Goal: Information Seeking & Learning: Learn about a topic

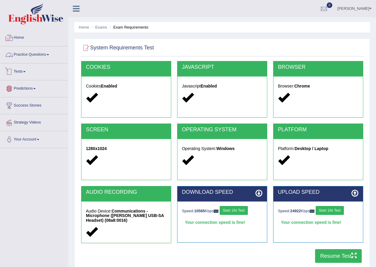
click at [20, 36] on link "Home" at bounding box center [34, 36] width 68 height 15
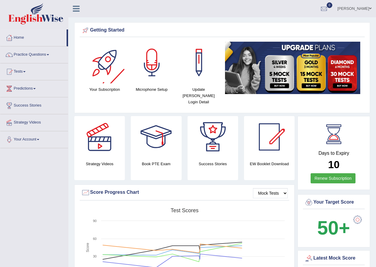
click at [328, 7] on div at bounding box center [323, 8] width 9 height 9
click at [300, 24] on strong "See All Alerts" at bounding box center [286, 25] width 26 height 5
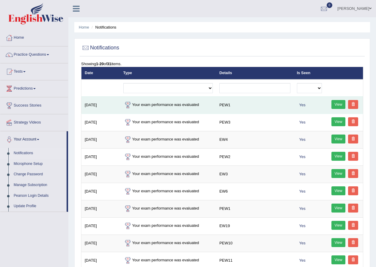
click at [336, 107] on link "View" at bounding box center [338, 104] width 14 height 9
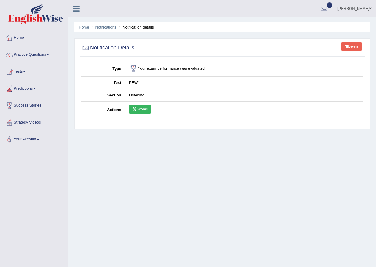
click at [142, 111] on link "Scores" at bounding box center [140, 109] width 22 height 9
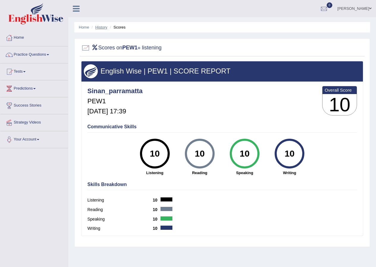
click at [102, 28] on link "History" at bounding box center [101, 27] width 12 height 4
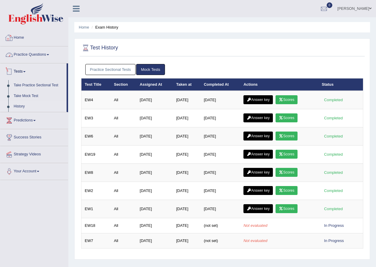
click at [18, 37] on link "Home" at bounding box center [34, 36] width 68 height 15
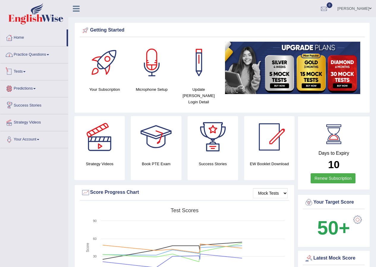
click at [27, 52] on link "Practice Questions" at bounding box center [34, 53] width 68 height 15
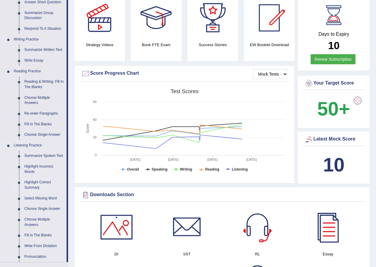
scroll to position [149, 0]
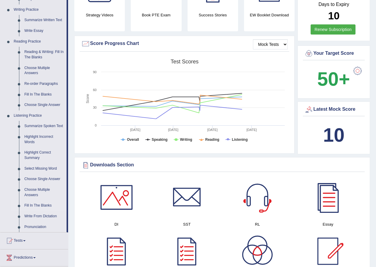
click at [40, 204] on link "Fill In The Blanks" at bounding box center [44, 205] width 45 height 11
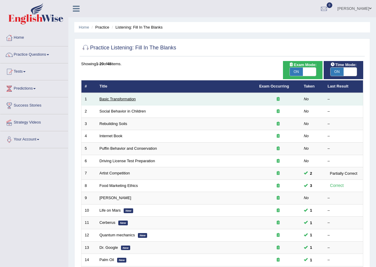
click at [120, 98] on link "Basic Transformation" at bounding box center [118, 99] width 36 height 4
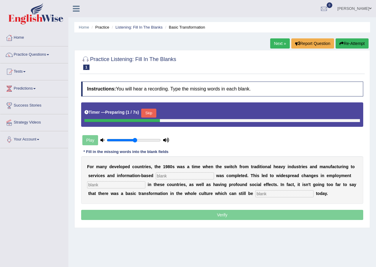
click at [181, 174] on input "text" at bounding box center [185, 175] width 58 height 7
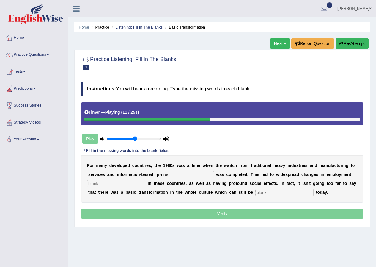
type input "proce"
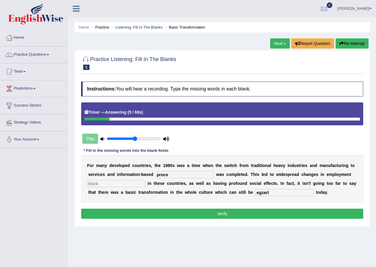
type input "egzart"
click at [181, 174] on input "proce" at bounding box center [185, 174] width 58 height 7
type input "price"
click at [135, 183] on input "text" at bounding box center [116, 183] width 58 height 7
click at [236, 213] on button "Verify" at bounding box center [222, 213] width 282 height 10
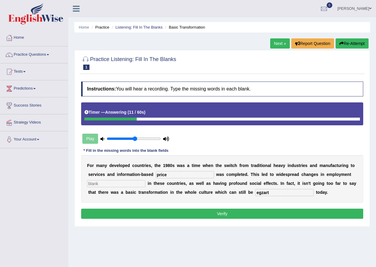
click at [132, 180] on input "text" at bounding box center [116, 183] width 58 height 7
type input "s"
click at [181, 215] on button "Verify" at bounding box center [222, 213] width 282 height 10
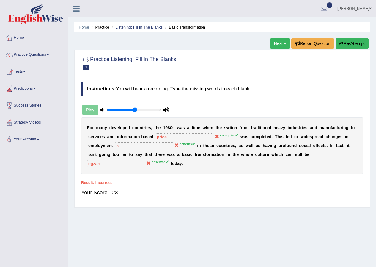
click at [348, 44] on button "Re-Attempt" at bounding box center [351, 43] width 33 height 10
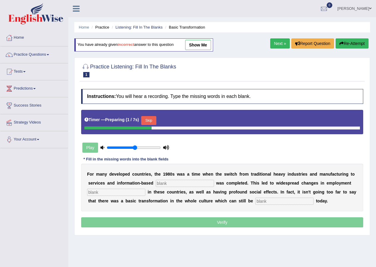
click at [151, 122] on button "Skip" at bounding box center [148, 120] width 15 height 9
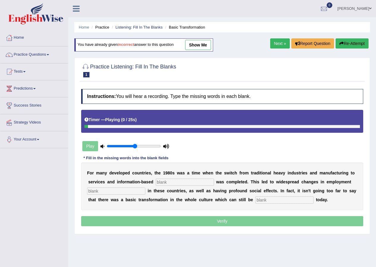
click at [187, 183] on input "text" at bounding box center [185, 181] width 58 height 7
type input "enterprice"
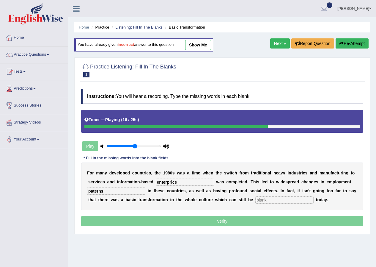
type input "paterns"
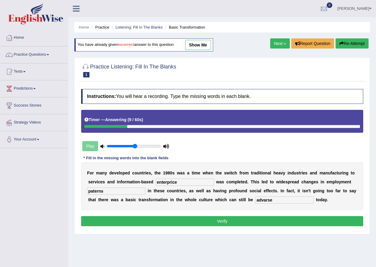
type input "advarse"
click at [128, 222] on button "Verify" at bounding box center [222, 221] width 282 height 10
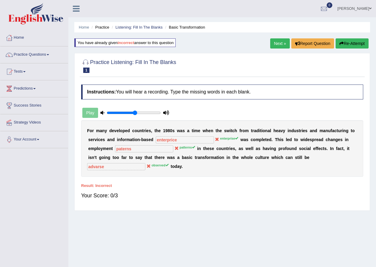
click at [352, 43] on button "Re-Attempt" at bounding box center [351, 43] width 33 height 10
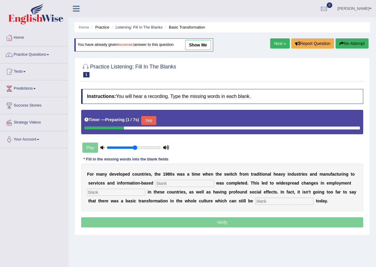
click at [145, 120] on button "Skip" at bounding box center [148, 120] width 15 height 9
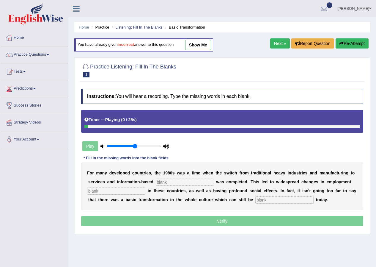
click at [180, 182] on input "text" at bounding box center [185, 181] width 58 height 7
type input "enterprise"
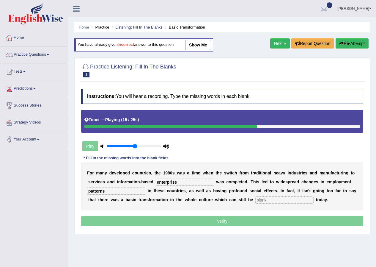
type input "patterns"
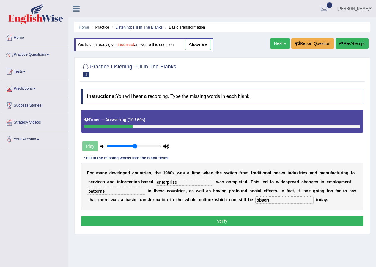
type input "obsert"
click at [198, 44] on link "show me" at bounding box center [198, 45] width 26 height 10
type input "enterprice"
type input "paterns"
type input "advarse"
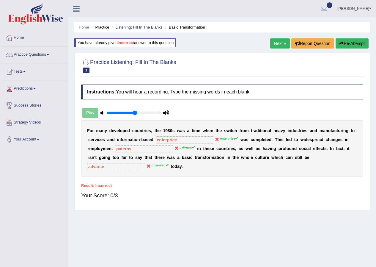
click at [352, 44] on button "Re-Attempt" at bounding box center [351, 43] width 33 height 10
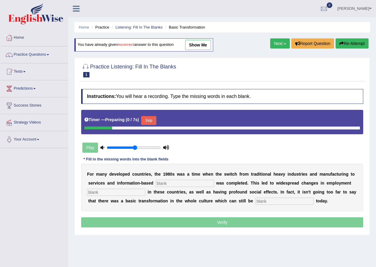
click at [169, 185] on input "text" at bounding box center [185, 182] width 58 height 7
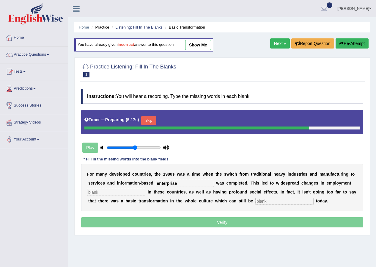
type input "enterprise"
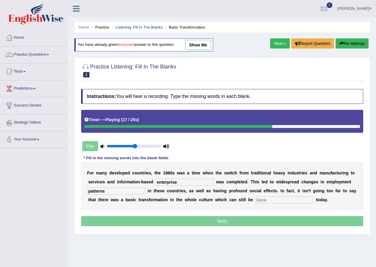
type input "patterns"
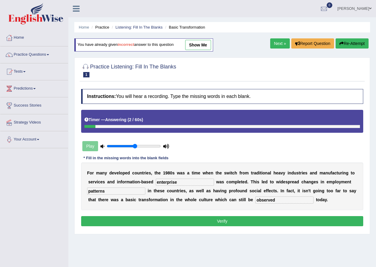
type input "observed"
click at [213, 221] on button "Verify" at bounding box center [222, 221] width 282 height 10
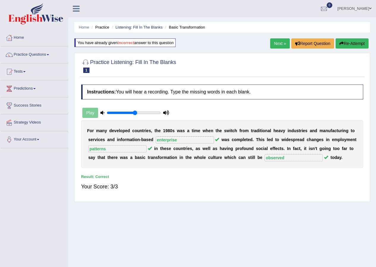
click at [355, 44] on button "Re-Attempt" at bounding box center [351, 43] width 33 height 10
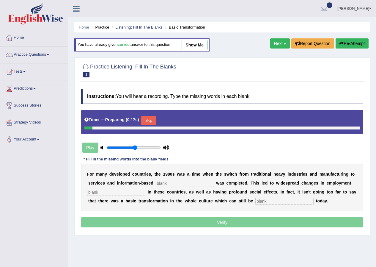
click at [279, 42] on link "Next »" at bounding box center [280, 43] width 20 height 10
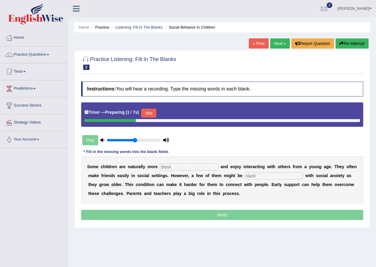
click at [188, 168] on input "text" at bounding box center [189, 166] width 58 height 7
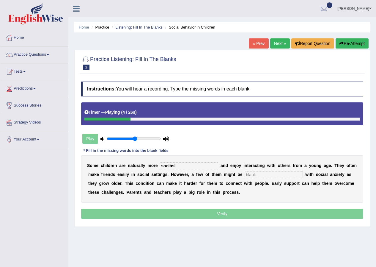
type input "socibsl"
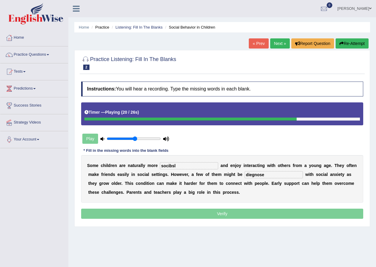
type input "diegnose"
click at [180, 165] on input "socibsl" at bounding box center [189, 165] width 58 height 7
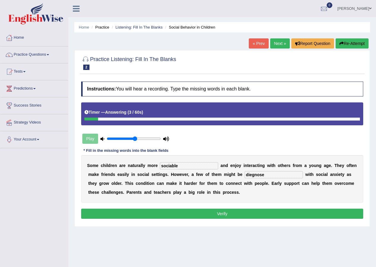
type input "sociable"
click at [191, 212] on button "Verify" at bounding box center [222, 213] width 282 height 10
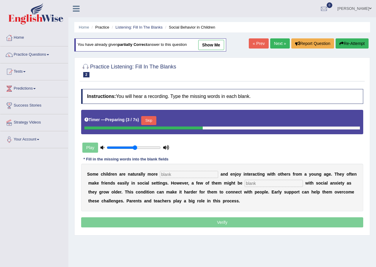
click at [177, 176] on input "text" at bounding box center [189, 174] width 58 height 7
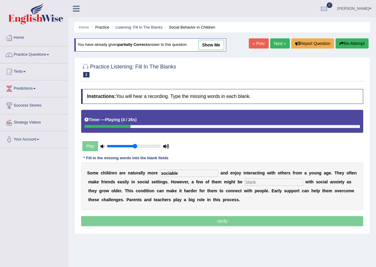
type input "sociable"
type input "diagnosed"
click at [243, 217] on p "Verify" at bounding box center [222, 221] width 282 height 10
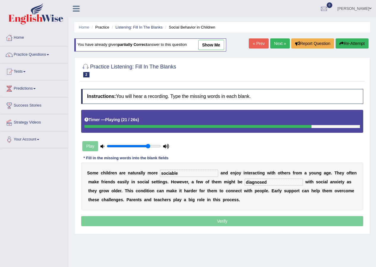
drag, startPoint x: 135, startPoint y: 147, endPoint x: 149, endPoint y: 145, distance: 14.6
type input "0.8"
click at [149, 145] on input "range" at bounding box center [134, 146] width 54 height 5
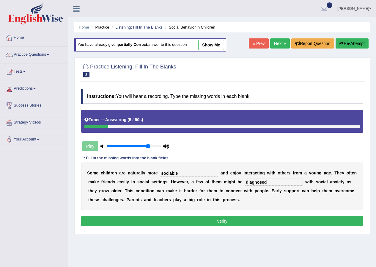
click at [230, 222] on button "Verify" at bounding box center [222, 221] width 282 height 10
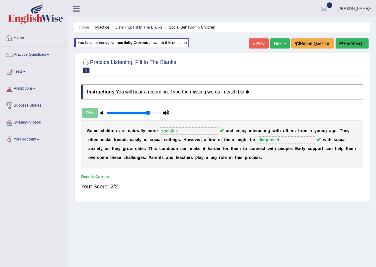
click at [275, 40] on link "Next »" at bounding box center [280, 43] width 20 height 10
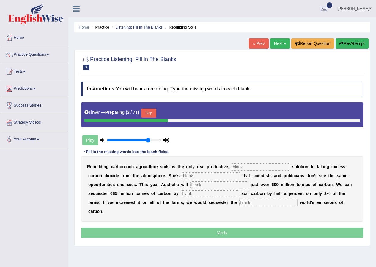
click at [242, 167] on input "text" at bounding box center [260, 166] width 58 height 7
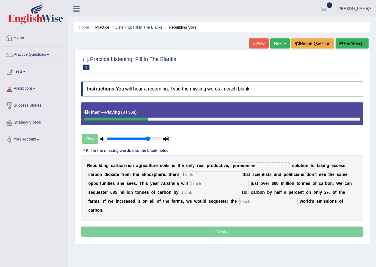
type input "pormoinent"
type input "forse"
type input "emme"
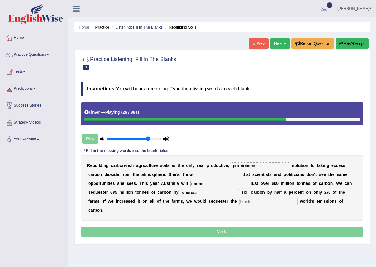
type input "encrusi"
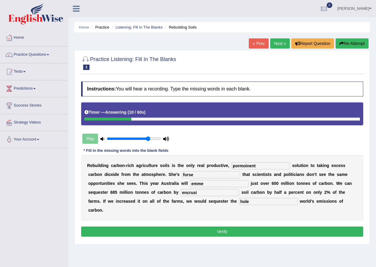
type input "hole"
drag, startPoint x: 201, startPoint y: 193, endPoint x: 166, endPoint y: 194, distance: 34.2
click at [166, 194] on div "R e b u i l d i n g c a r b o n - r i c h a g r i c u l t u r e s o i l s i s t…" at bounding box center [222, 187] width 282 height 65
type input "encrusien"
click at [204, 232] on button "Verify" at bounding box center [222, 231] width 282 height 10
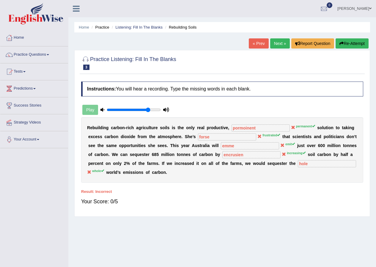
click at [348, 42] on button "Re-Attempt" at bounding box center [351, 43] width 33 height 10
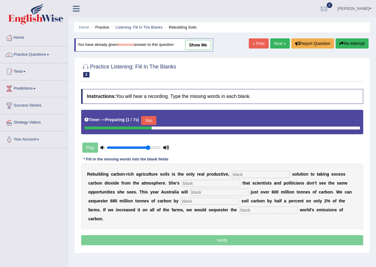
click at [250, 177] on input "text" at bounding box center [260, 174] width 58 height 7
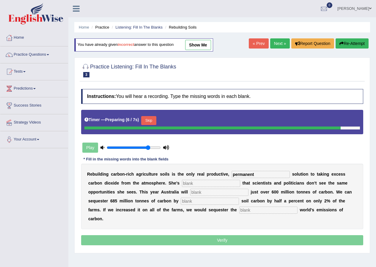
type input "permanent"
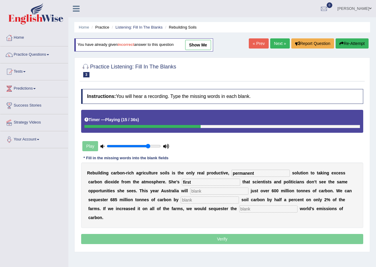
type input "first"
type input "mac"
type input "encrisng"
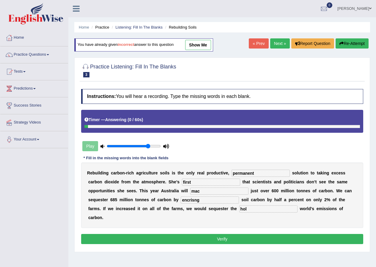
type input "hol"
click at [272, 240] on button "Verify" at bounding box center [222, 239] width 282 height 10
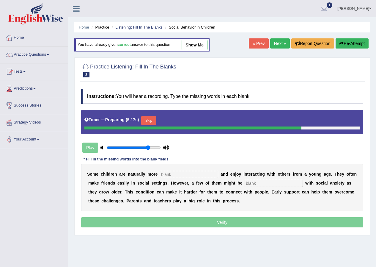
click at [190, 173] on input "text" at bounding box center [189, 174] width 58 height 7
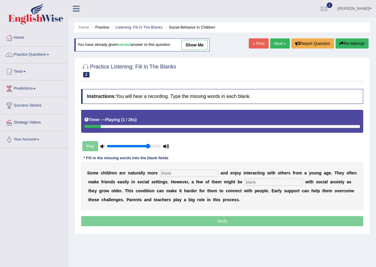
click at [279, 42] on link "Next »" at bounding box center [280, 43] width 20 height 10
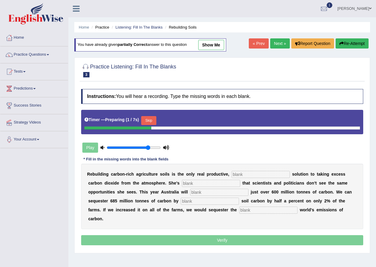
click at [275, 41] on link "Next »" at bounding box center [280, 43] width 20 height 10
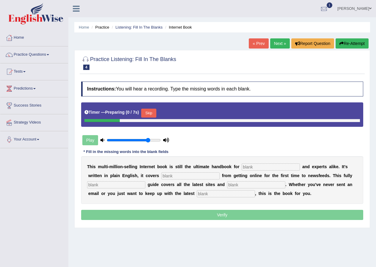
click at [328, 10] on div at bounding box center [323, 8] width 9 height 9
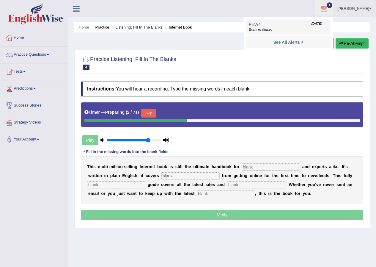
click at [261, 24] on span "PEW4" at bounding box center [255, 24] width 12 height 5
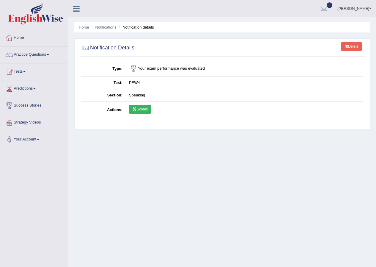
click at [138, 112] on link "Scores" at bounding box center [140, 109] width 22 height 9
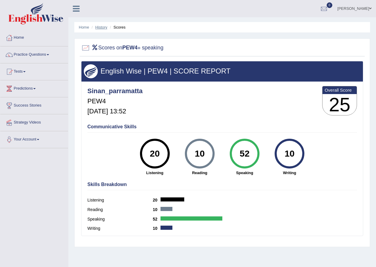
click at [103, 27] on link "History" at bounding box center [101, 27] width 12 height 4
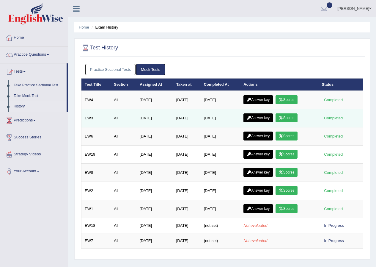
click at [282, 119] on icon at bounding box center [281, 118] width 4 height 4
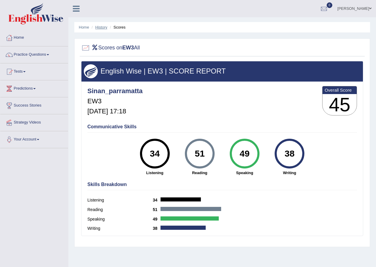
click at [99, 28] on link "History" at bounding box center [101, 27] width 12 height 4
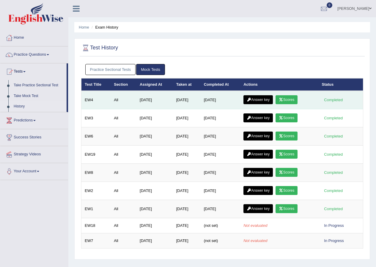
click at [286, 101] on link "Scores" at bounding box center [286, 99] width 22 height 9
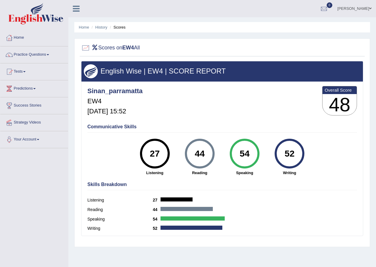
click at [101, 29] on li "History" at bounding box center [98, 27] width 17 height 6
click at [101, 28] on link "History" at bounding box center [101, 27] width 12 height 4
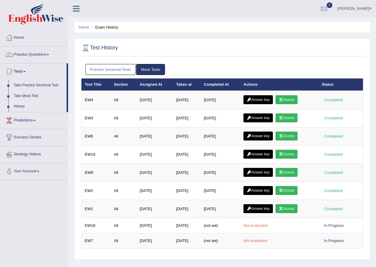
click at [115, 66] on link "Practice Sectional Tests" at bounding box center [110, 69] width 51 height 11
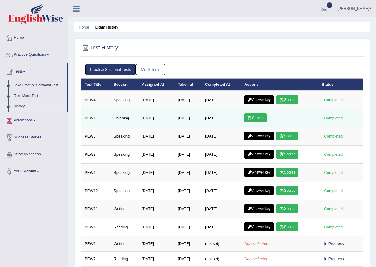
click at [254, 119] on link "Scores" at bounding box center [255, 117] width 22 height 9
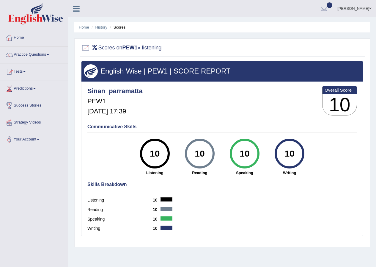
click at [104, 27] on link "History" at bounding box center [101, 27] width 12 height 4
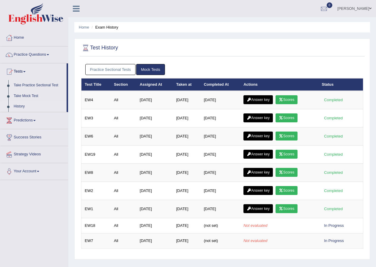
click at [110, 69] on link "Practice Sectional Tests" at bounding box center [110, 69] width 51 height 11
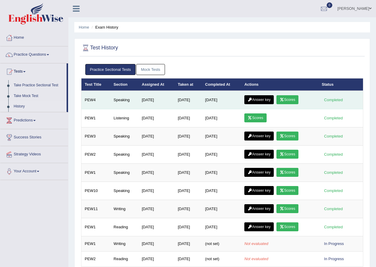
click at [294, 98] on link "Scores" at bounding box center [287, 99] width 22 height 9
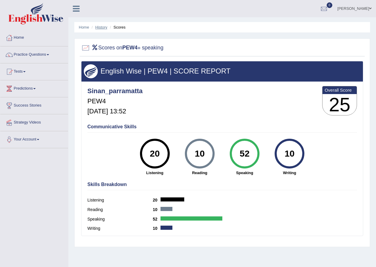
click at [102, 26] on link "History" at bounding box center [101, 27] width 12 height 4
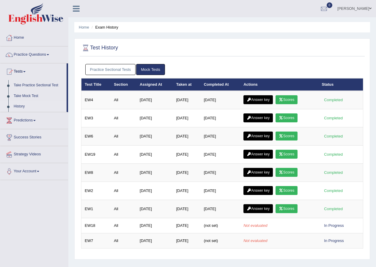
click at [119, 70] on link "Practice Sectional Tests" at bounding box center [110, 69] width 51 height 11
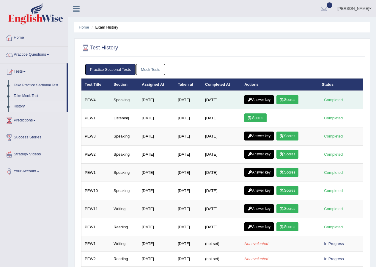
click at [256, 100] on link "Answer key" at bounding box center [258, 99] width 29 height 9
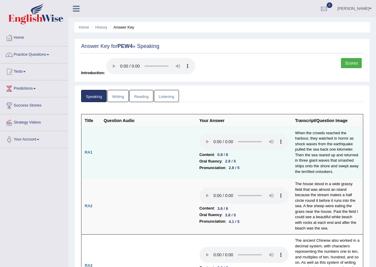
click at [319, 134] on td "When the crowds reached the harbour, they watched in horror as shock waves from…" at bounding box center [327, 152] width 71 height 51
click at [324, 144] on td "When the crowds reached the harbour, they watched in horror as shock waves from…" at bounding box center [327, 152] width 71 height 51
click at [264, 158] on li "Oral fluency : 2.8 / 5" at bounding box center [243, 161] width 89 height 7
click at [219, 158] on b "Oral fluency" at bounding box center [210, 161] width 22 height 7
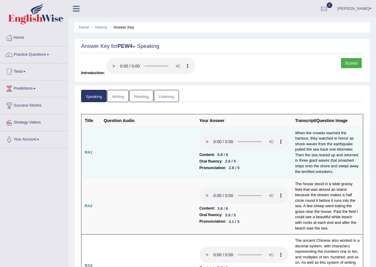
click at [179, 156] on td at bounding box center [148, 152] width 96 height 51
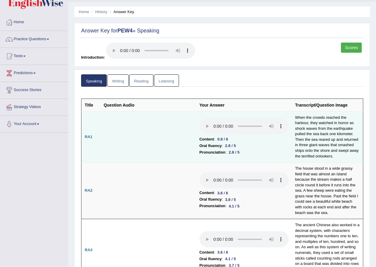
scroll to position [30, 0]
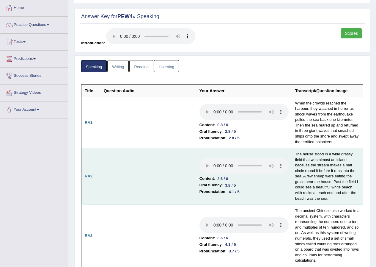
click at [250, 179] on li "Content : 3.6 / 6" at bounding box center [243, 178] width 89 height 7
click at [249, 179] on li "Content : 3.6 / 6" at bounding box center [243, 178] width 89 height 7
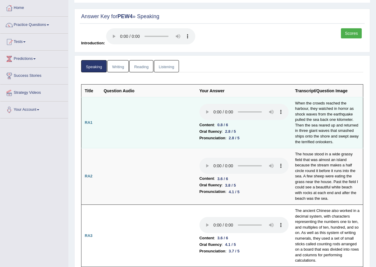
click at [271, 130] on li "Oral fluency : 2.8 / 5" at bounding box center [243, 131] width 89 height 7
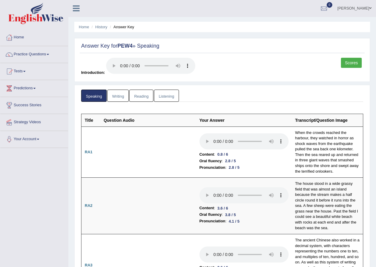
scroll to position [0, 0]
click at [101, 28] on link "History" at bounding box center [101, 27] width 12 height 4
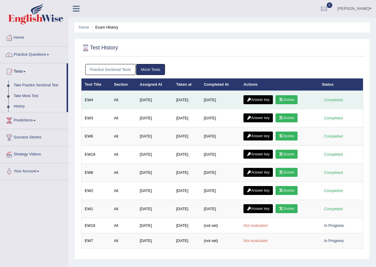
click at [292, 99] on link "Scores" at bounding box center [286, 99] width 22 height 9
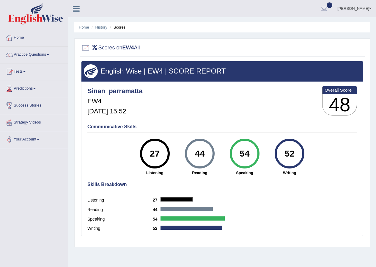
click at [104, 29] on link "History" at bounding box center [101, 27] width 12 height 4
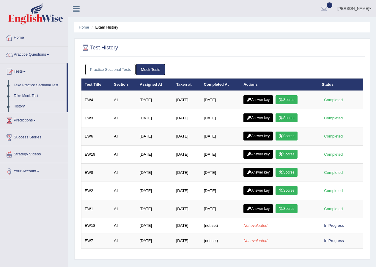
click at [119, 66] on link "Practice Sectional Tests" at bounding box center [110, 69] width 51 height 11
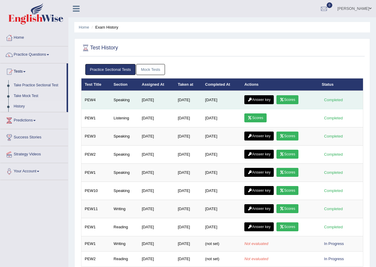
click at [293, 98] on link "Scores" at bounding box center [287, 99] width 22 height 9
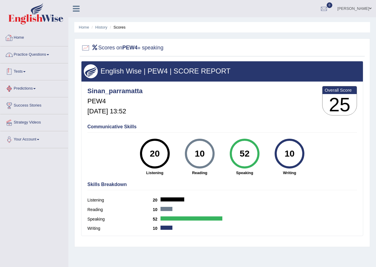
click at [25, 39] on link "Home" at bounding box center [34, 36] width 68 height 15
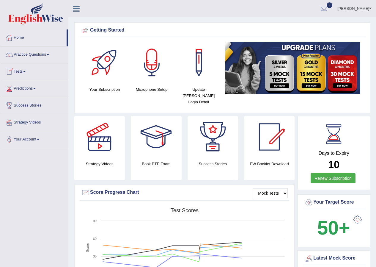
click at [22, 55] on link "Practice Questions" at bounding box center [34, 53] width 68 height 15
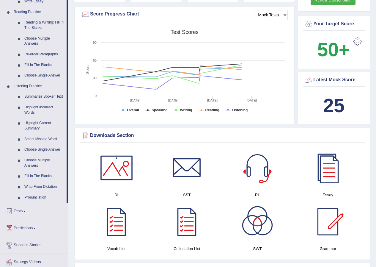
scroll to position [178, 0]
click at [40, 186] on link "Write From Dictation" at bounding box center [44, 186] width 45 height 11
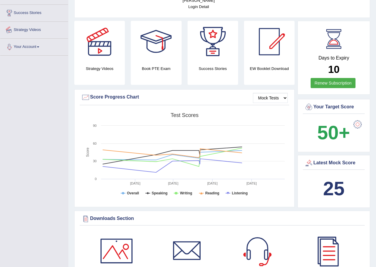
scroll to position [156, 0]
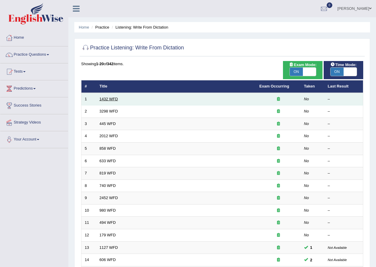
click at [110, 99] on link "1432 WFD" at bounding box center [109, 99] width 18 height 4
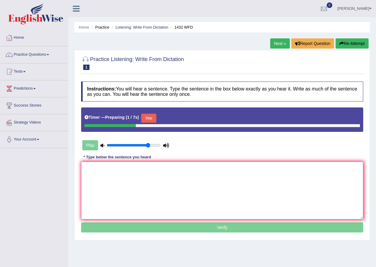
click at [146, 178] on textarea at bounding box center [222, 190] width 282 height 58
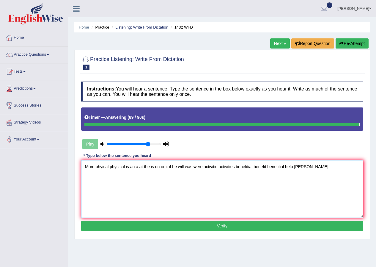
type textarea "More phyical physical is an a at the is on or it if be will was were activitie …"
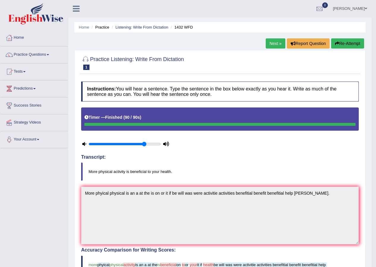
click at [343, 43] on button "Re-Attempt" at bounding box center [347, 43] width 33 height 10
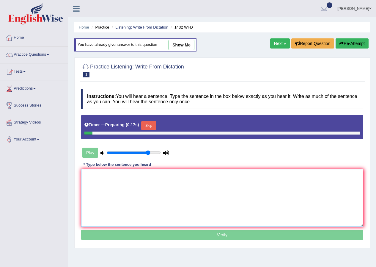
click at [130, 187] on textarea at bounding box center [222, 198] width 282 height 58
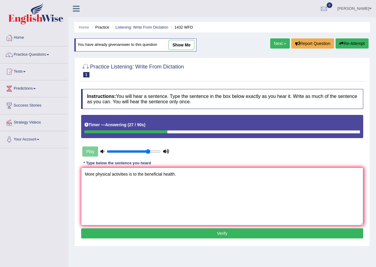
type textarea "More physical activities is to the beneficial health."
click at [173, 232] on button "Verify" at bounding box center [222, 233] width 282 height 10
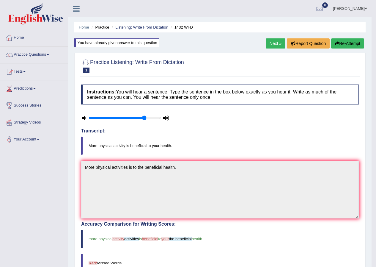
click at [274, 45] on link "Next »" at bounding box center [276, 43] width 20 height 10
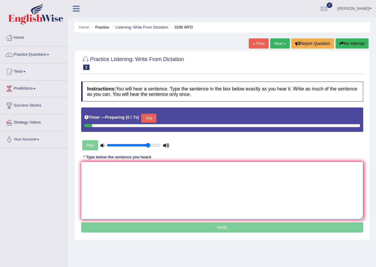
click at [137, 179] on textarea at bounding box center [222, 190] width 282 height 58
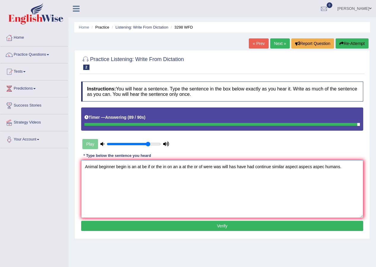
type textarea "Animal beginner begin is an at be if or the in on an a at the or of were was wi…"
click at [174, 226] on button "Verify" at bounding box center [222, 225] width 282 height 10
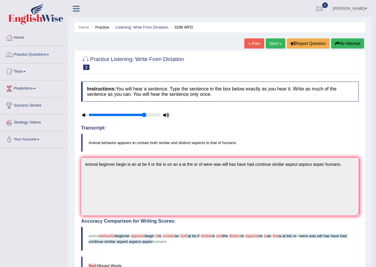
click at [275, 46] on link "Next »" at bounding box center [276, 43] width 20 height 10
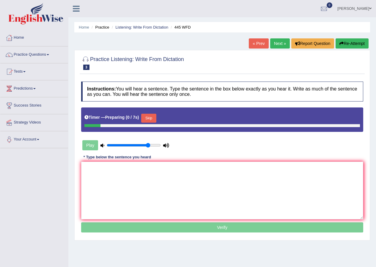
click at [252, 45] on link "« Prev" at bounding box center [259, 43] width 20 height 10
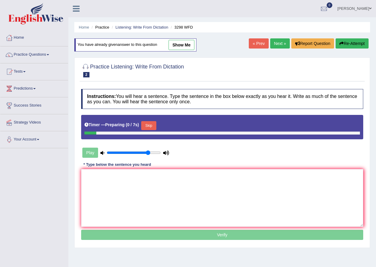
click at [166, 179] on textarea at bounding box center [222, 198] width 282 height 58
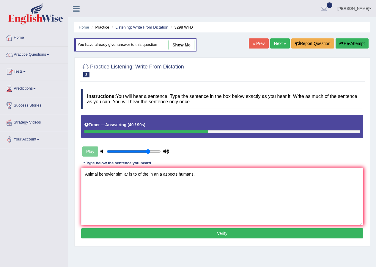
type textarea "Animal behevier similar is to of the in an a aspects humans."
click at [183, 234] on button "Verify" at bounding box center [222, 233] width 282 height 10
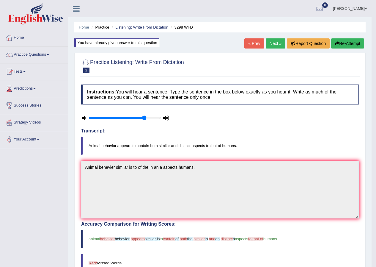
click at [273, 47] on link "Next »" at bounding box center [276, 43] width 20 height 10
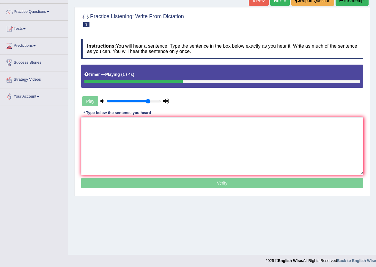
scroll to position [45, 0]
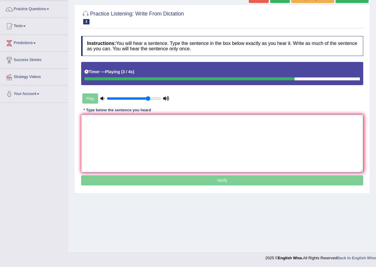
click at [233, 133] on textarea at bounding box center [222, 143] width 282 height 58
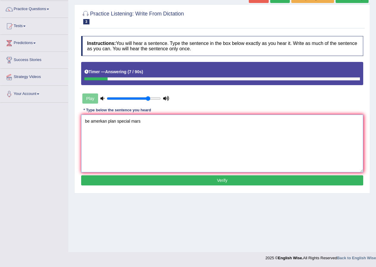
click at [87, 122] on textarea "be amerkan plan special mars" at bounding box center [222, 143] width 282 height 58
drag, startPoint x: 122, startPoint y: 121, endPoint x: 115, endPoint y: 122, distance: 6.9
click at [115, 122] on textarea "Be should Amerkan plan special mars" at bounding box center [222, 143] width 282 height 58
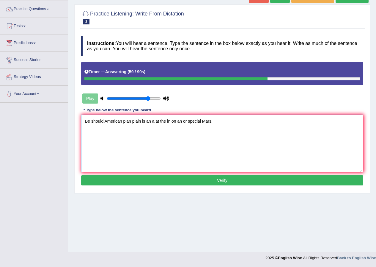
type textarea "Be should American plan plain is an a at the in on an or special Mars."
click at [180, 181] on button "Verify" at bounding box center [222, 180] width 282 height 10
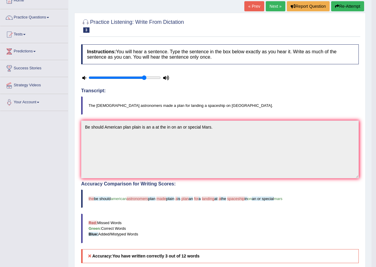
scroll to position [17, 0]
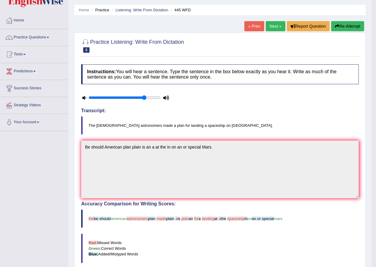
click at [340, 26] on button "Re-Attempt" at bounding box center [347, 26] width 33 height 10
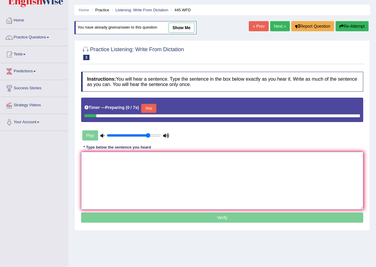
click at [165, 167] on textarea at bounding box center [222, 181] width 282 height 58
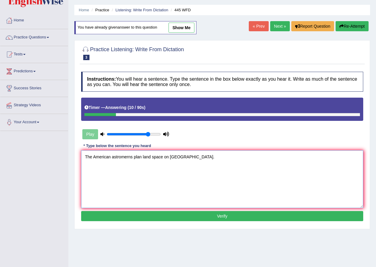
type textarea "The American astromerns plan land space on Mars."
click at [174, 215] on button "Verify" at bounding box center [222, 216] width 282 height 10
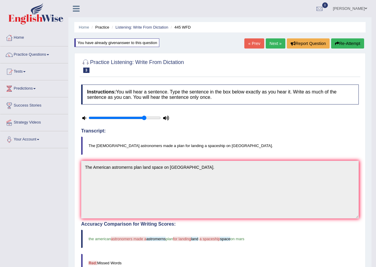
click at [346, 45] on button "Re-Attempt" at bounding box center [347, 43] width 33 height 10
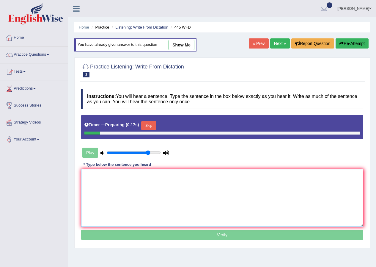
click at [146, 180] on textarea at bounding box center [222, 198] width 282 height 58
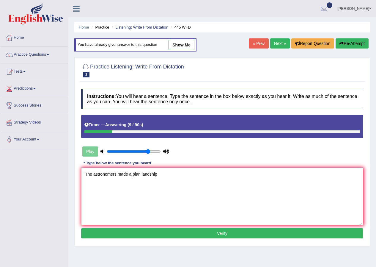
type textarea "The astronomers made a plan landship"
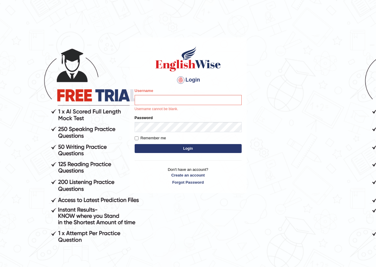
click at [201, 25] on main "Login Please fix the following errors: Username Username cannot be blank. Passw…" at bounding box center [188, 106] width 119 height 175
